Goal: Task Accomplishment & Management: Use online tool/utility

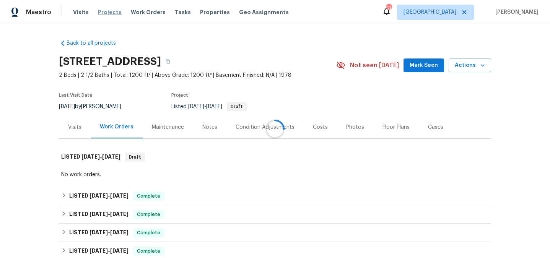
click at [101, 15] on span "Projects" at bounding box center [110, 12] width 24 height 8
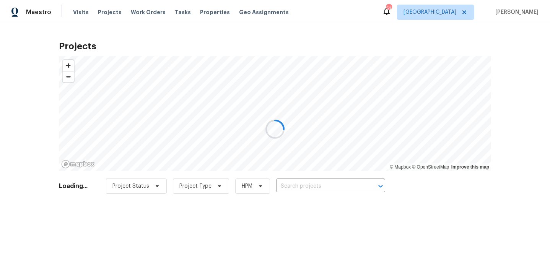
click at [320, 190] on div at bounding box center [275, 129] width 550 height 258
click at [320, 185] on div at bounding box center [275, 129] width 550 height 258
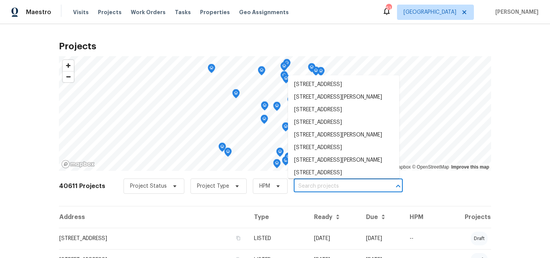
click at [320, 185] on input "text" at bounding box center [338, 187] width 88 height 12
paste input "437 El Llano Ln NW Los Ranchos, NM 87107"
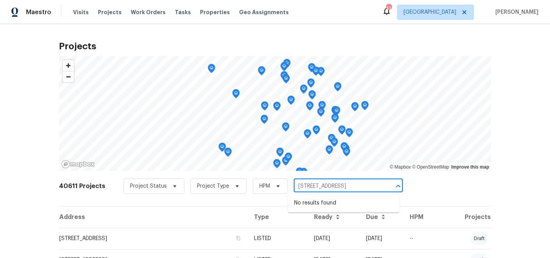
type input "437 El Llano Ln"
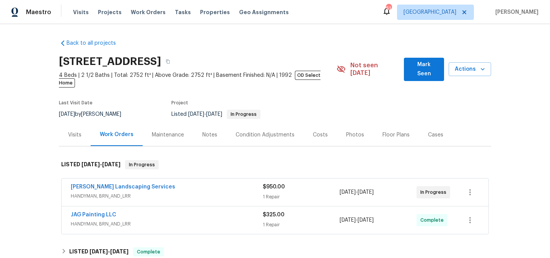
click at [44, 85] on div "Back to all projects 437 El Llano Ln NW, Los Ranchos, NM 87107 4 Beds | 2 1/2 B…" at bounding box center [275, 141] width 550 height 234
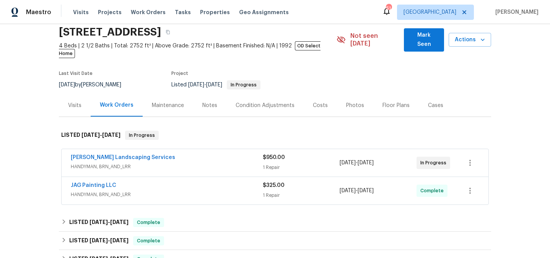
scroll to position [78, 0]
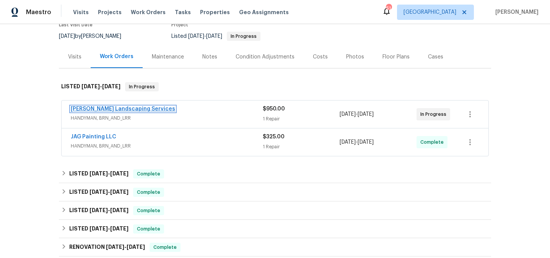
click at [125, 106] on link "Rodriguez Landscaping Services" at bounding box center [123, 108] width 104 height 5
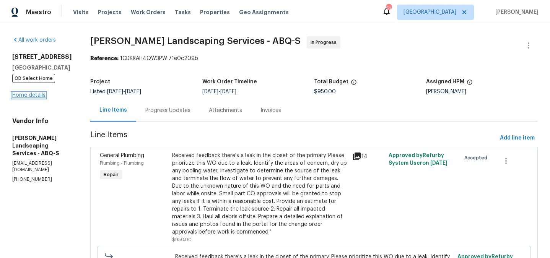
click at [29, 94] on link "Home details" at bounding box center [28, 95] width 33 height 5
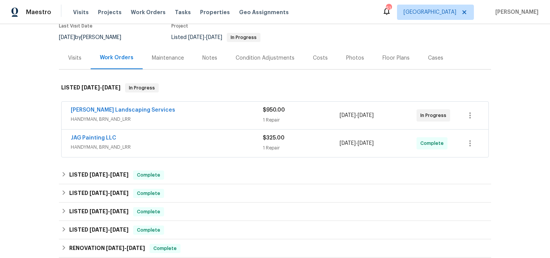
scroll to position [83, 0]
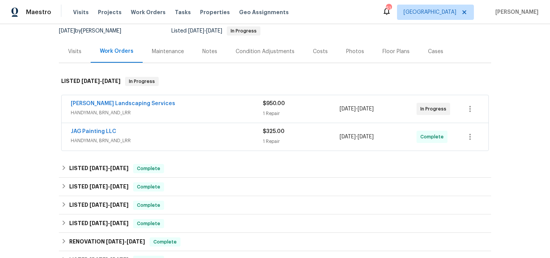
click at [174, 128] on div "JAG Painting LLC" at bounding box center [167, 132] width 192 height 9
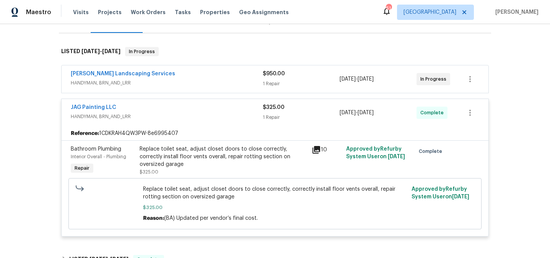
scroll to position [106, 0]
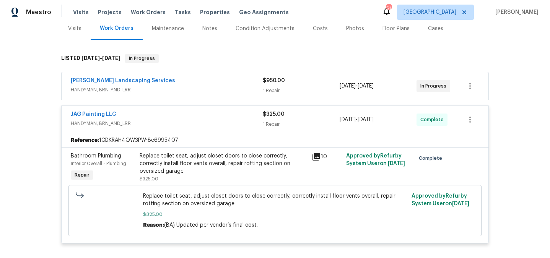
click at [232, 77] on div "Rodriguez Landscaping Services" at bounding box center [167, 81] width 192 height 9
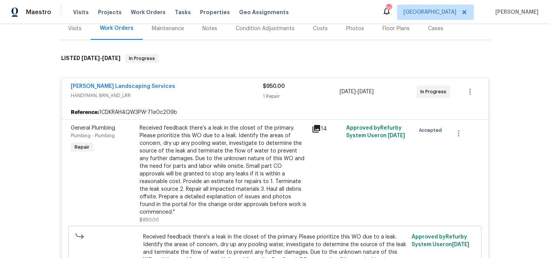
click at [187, 83] on div "Rodriguez Landscaping Services" at bounding box center [167, 87] width 192 height 9
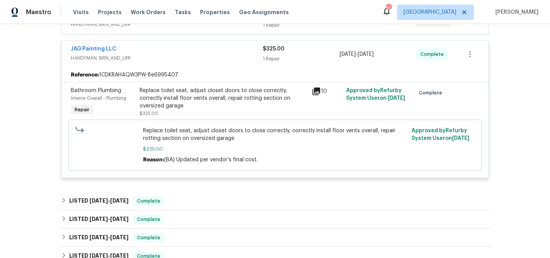
click at [184, 54] on span "HANDYMAN, BRN_AND_LRR" at bounding box center [167, 58] width 192 height 8
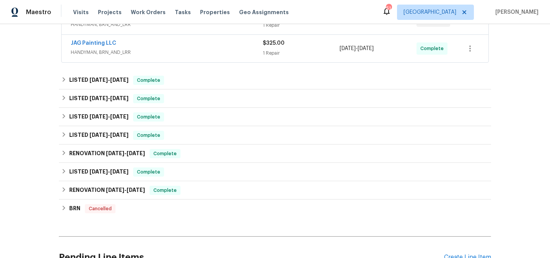
scroll to position [197, 0]
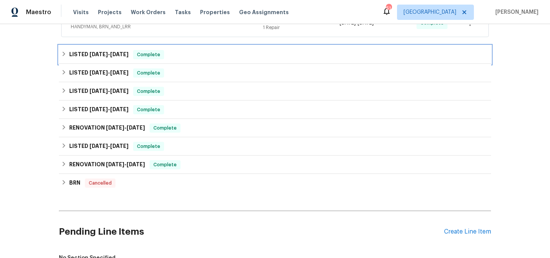
click at [103, 52] on span "7/1/25" at bounding box center [99, 54] width 18 height 5
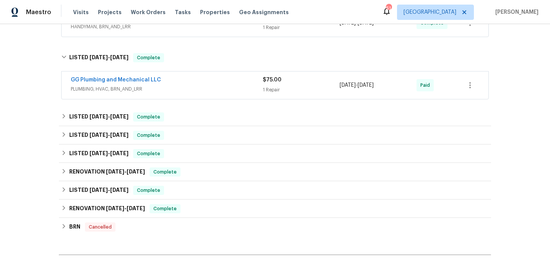
click at [181, 85] on span "PLUMBING, HVAC, BRN_AND_LRR" at bounding box center [167, 89] width 192 height 8
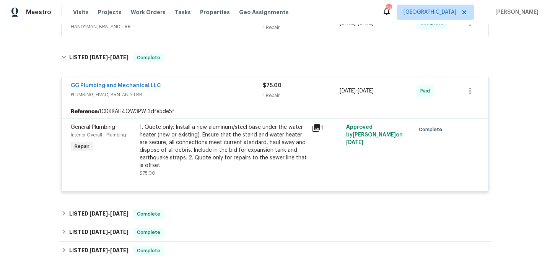
click at [181, 82] on div "GG Plumbing and Mechanical LLC" at bounding box center [167, 86] width 192 height 9
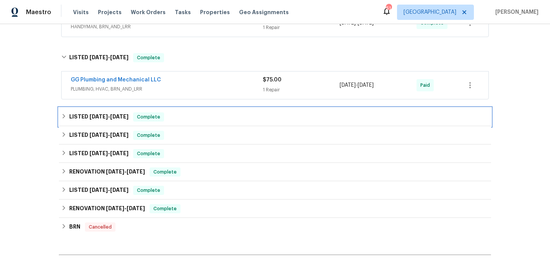
click at [107, 114] on span "7/1/25 - 7/3/25" at bounding box center [109, 116] width 39 height 5
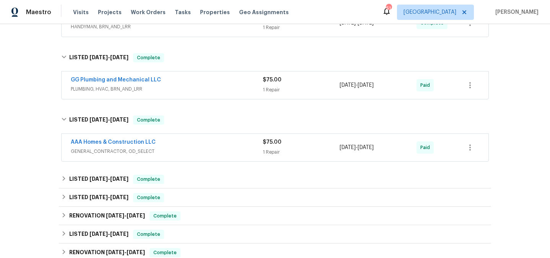
click at [191, 148] on span "GENERAL_CONTRACTOR, OD_SELECT" at bounding box center [167, 152] width 192 height 8
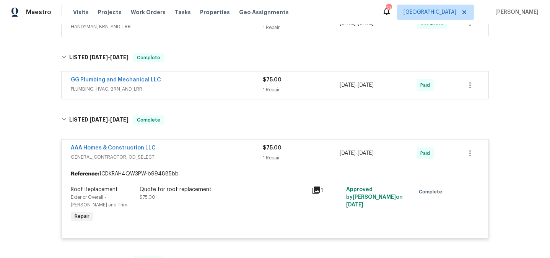
click at [191, 144] on div "AAA Homes & Construction LLC" at bounding box center [167, 148] width 192 height 9
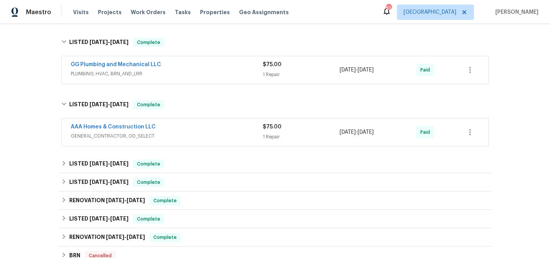
scroll to position [217, 0]
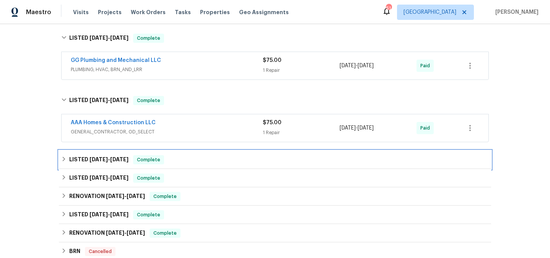
click at [95, 157] on span "1/17/25" at bounding box center [99, 159] width 18 height 5
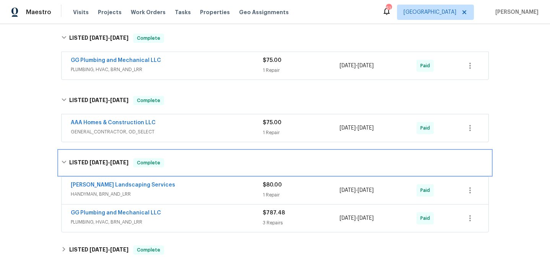
scroll to position [247, 0]
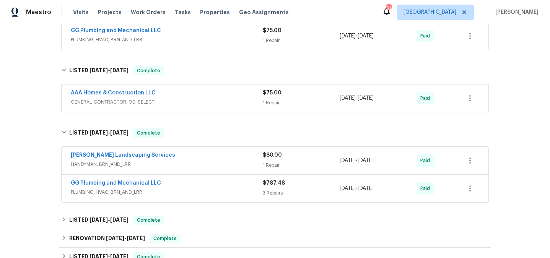
click at [202, 161] on span "HANDYMAN, BRN_AND_LRR" at bounding box center [167, 165] width 192 height 8
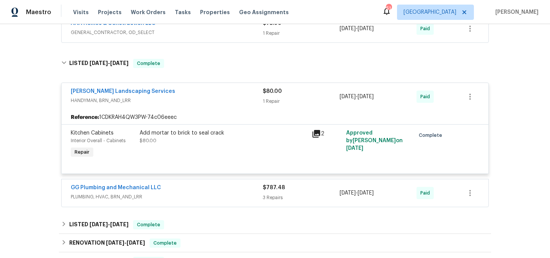
scroll to position [329, 0]
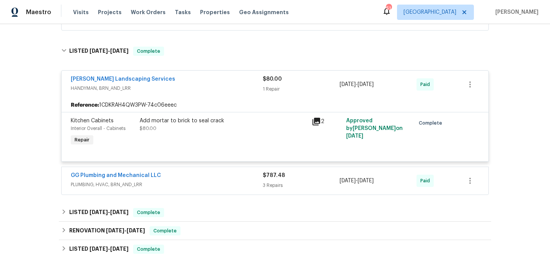
click at [201, 173] on div "GG Plumbing and Mechanical LLC" at bounding box center [167, 176] width 192 height 9
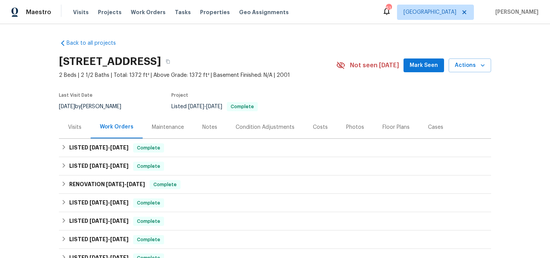
click at [23, 90] on div "Back to all projects 5677 Wind Gate Ln, Lithonia, GA 30058 2 Beds | 2 1/2 Baths…" at bounding box center [275, 141] width 550 height 234
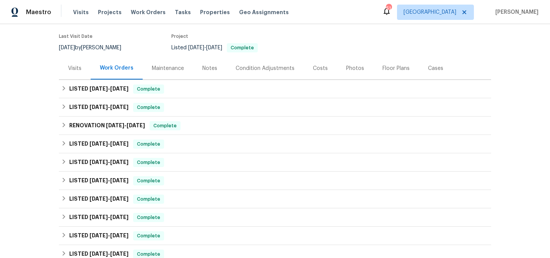
scroll to position [60, 0]
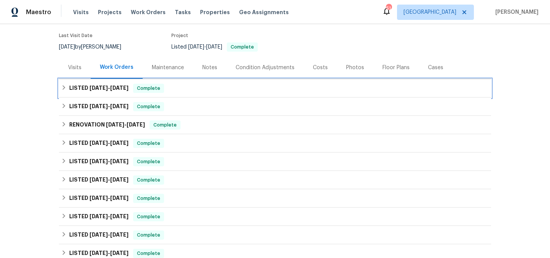
click at [113, 86] on span "7/18/25" at bounding box center [119, 87] width 18 height 5
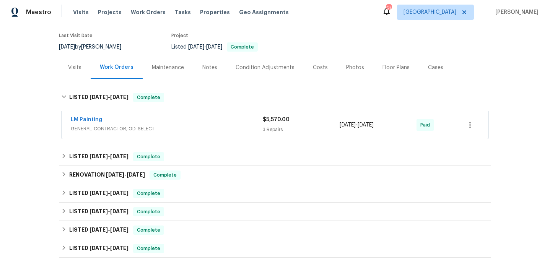
click at [145, 129] on span "GENERAL_CONTRACTOR, OD_SELECT" at bounding box center [167, 129] width 192 height 8
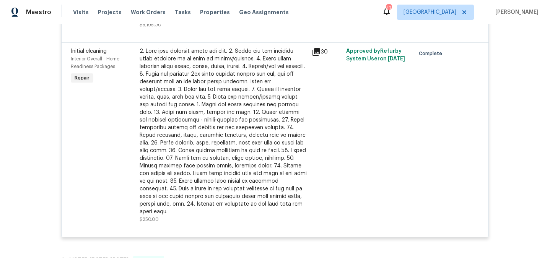
scroll to position [0, 0]
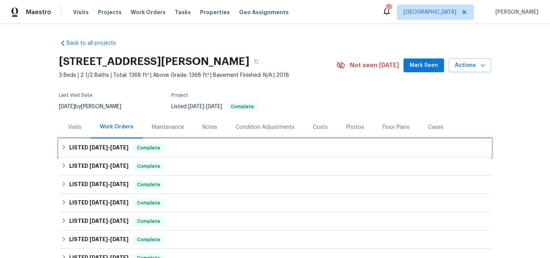
click at [109, 151] on h6 "LISTED [DATE] - [DATE]" at bounding box center [98, 147] width 59 height 9
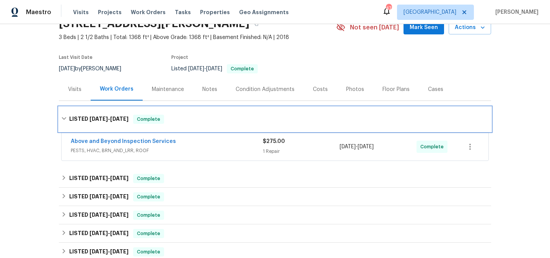
scroll to position [44, 0]
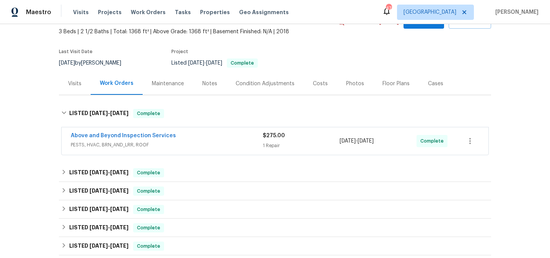
click at [194, 145] on span "PESTS, HVAC, BRN_AND_LRR, ROOF" at bounding box center [167, 145] width 192 height 8
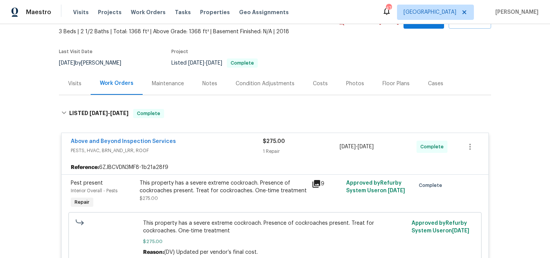
scroll to position [0, 0]
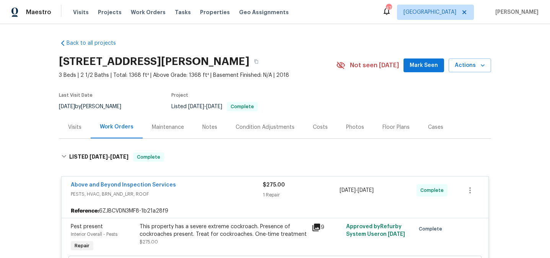
click at [79, 126] on div "Visits" at bounding box center [74, 128] width 13 height 8
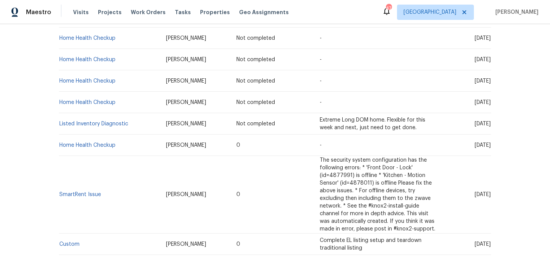
scroll to position [202, 0]
